Goal: Task Accomplishment & Management: Manage account settings

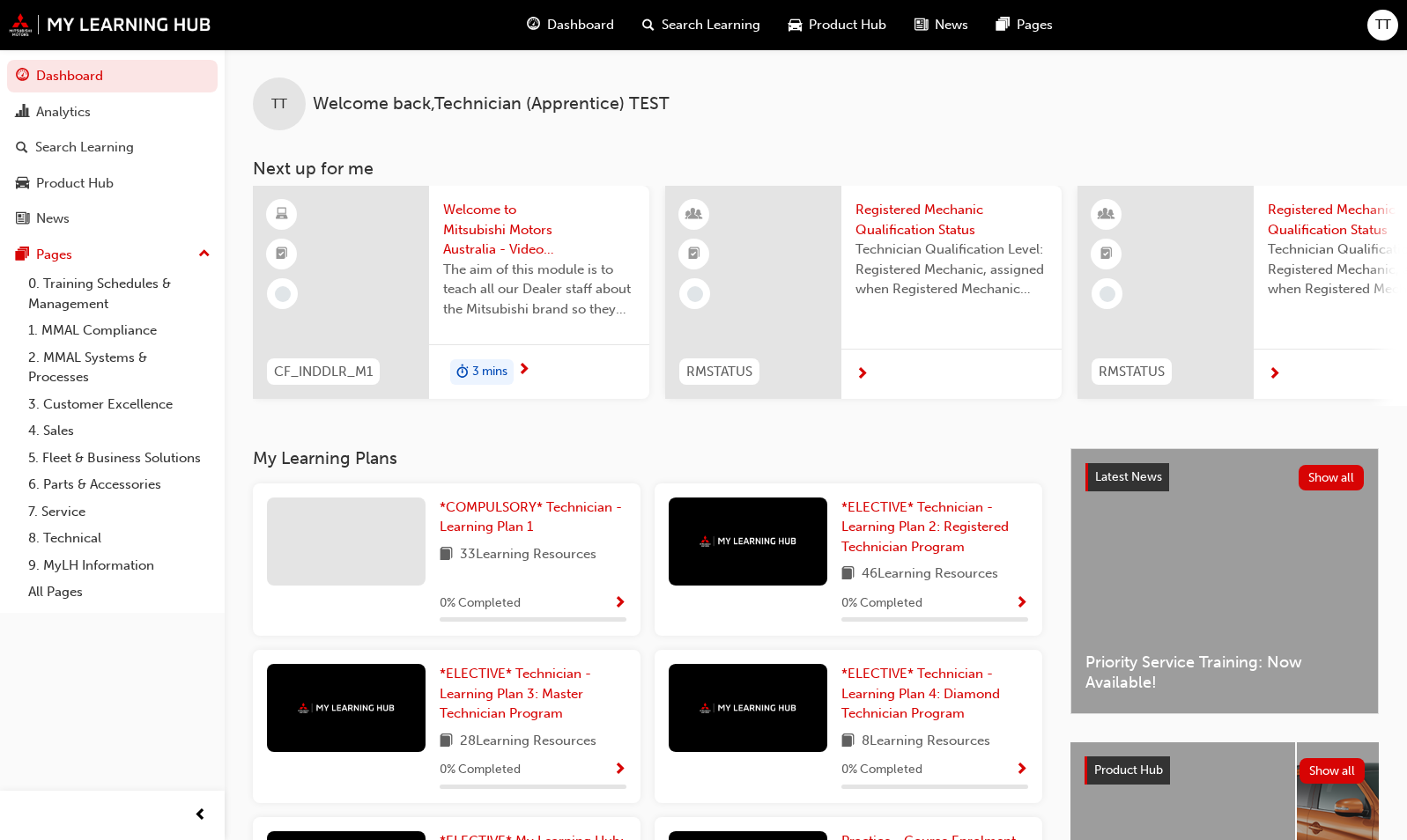
click at [1381, 25] on span "TT" at bounding box center [1384, 25] width 16 height 20
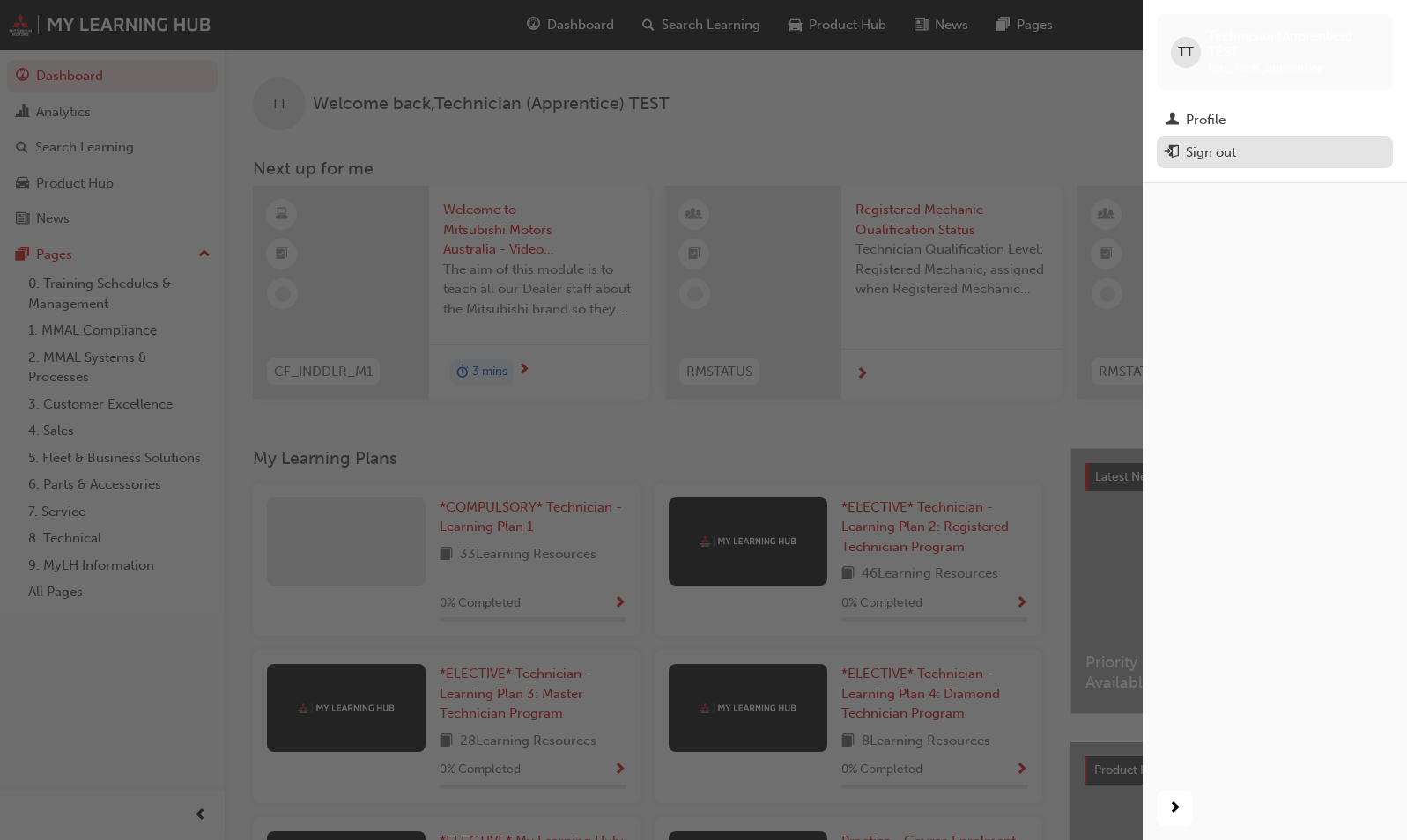
click at [1221, 153] on div "Sign out" at bounding box center [1211, 153] width 51 height 20
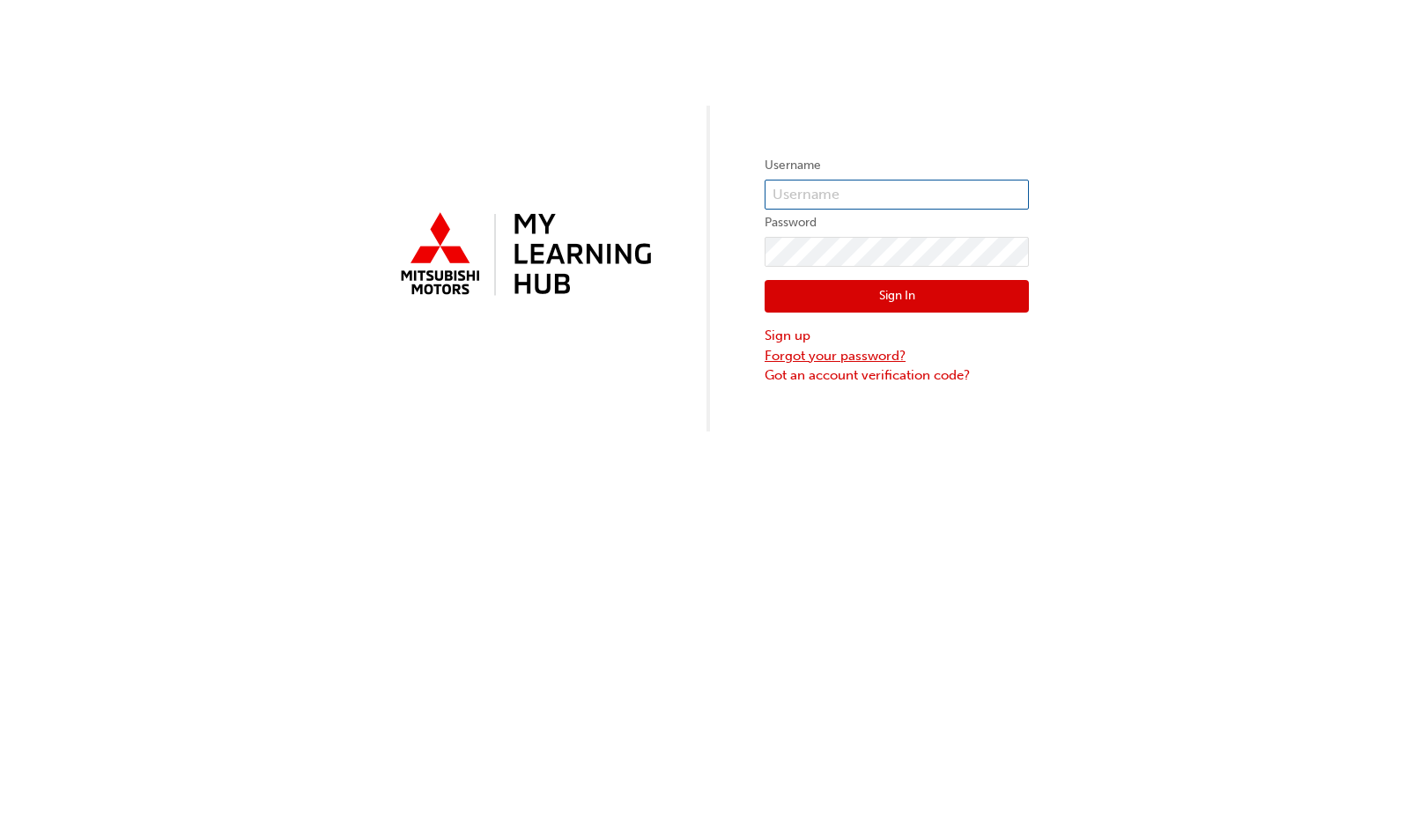
type input "TEST_TECH_APPRENTICE"
click at [823, 357] on link "Forgot your password?" at bounding box center [897, 356] width 265 height 20
